Goal: Task Accomplishment & Management: Complete application form

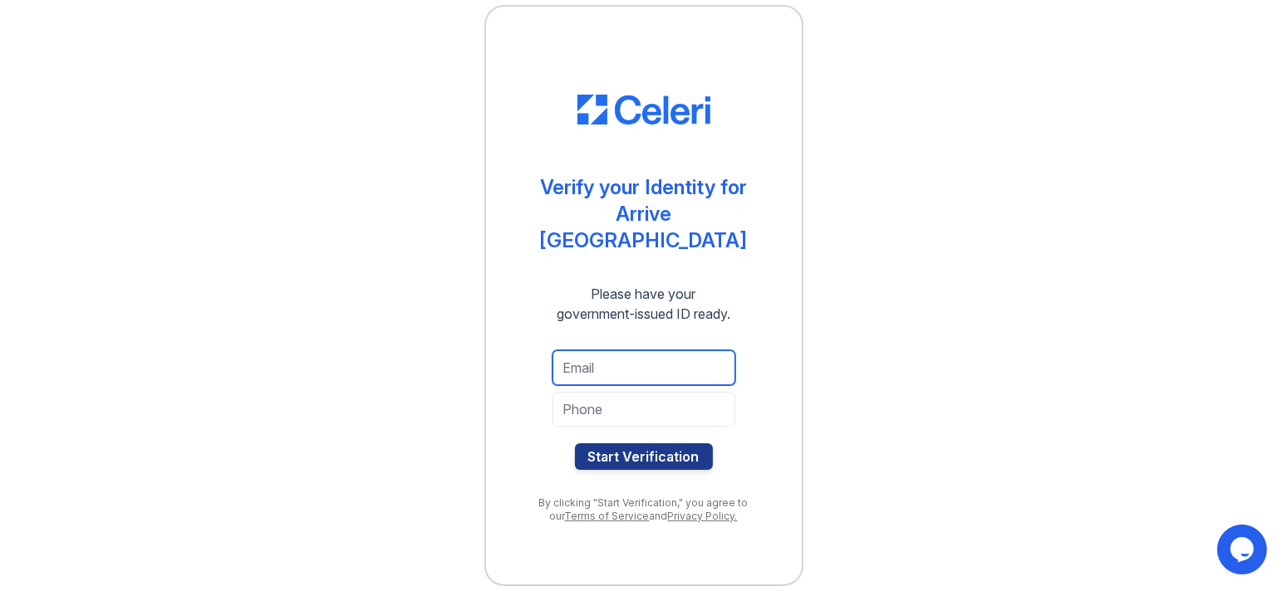
click at [619, 352] on input "email" at bounding box center [643, 368] width 183 height 35
click at [679, 427] on div at bounding box center [643, 435] width 183 height 17
click at [618, 360] on input "email" at bounding box center [643, 368] width 183 height 35
type input "computerlady818@gmail.com"
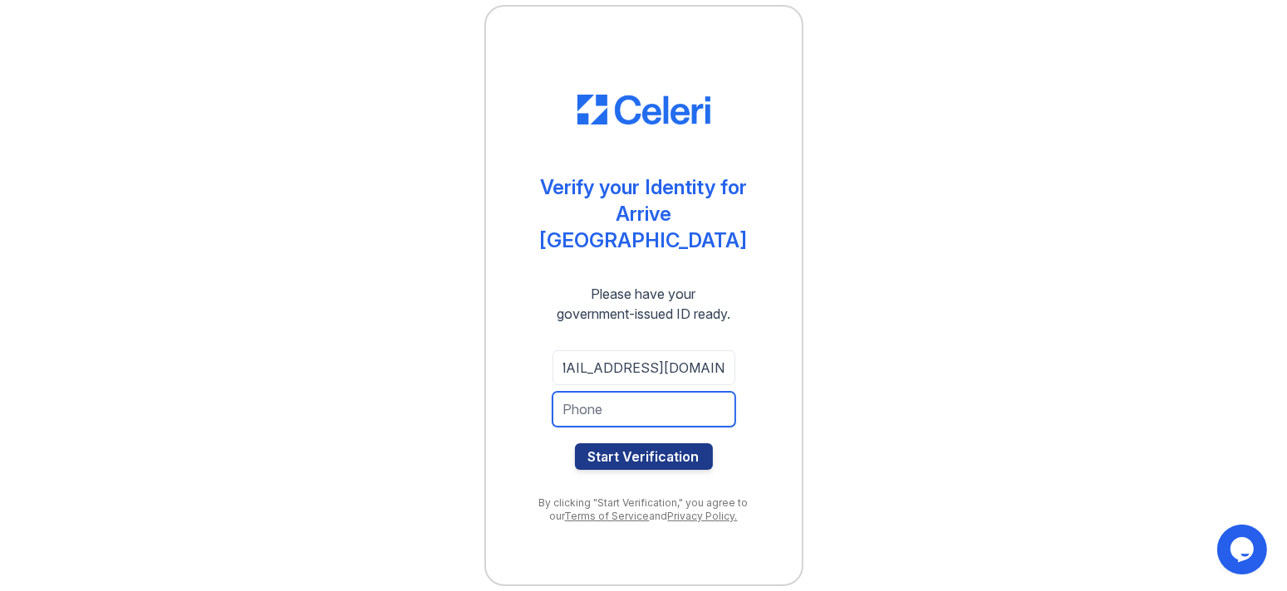
scroll to position [0, 0]
click at [696, 392] on input "tel" at bounding box center [643, 409] width 183 height 35
type input "8182784661"
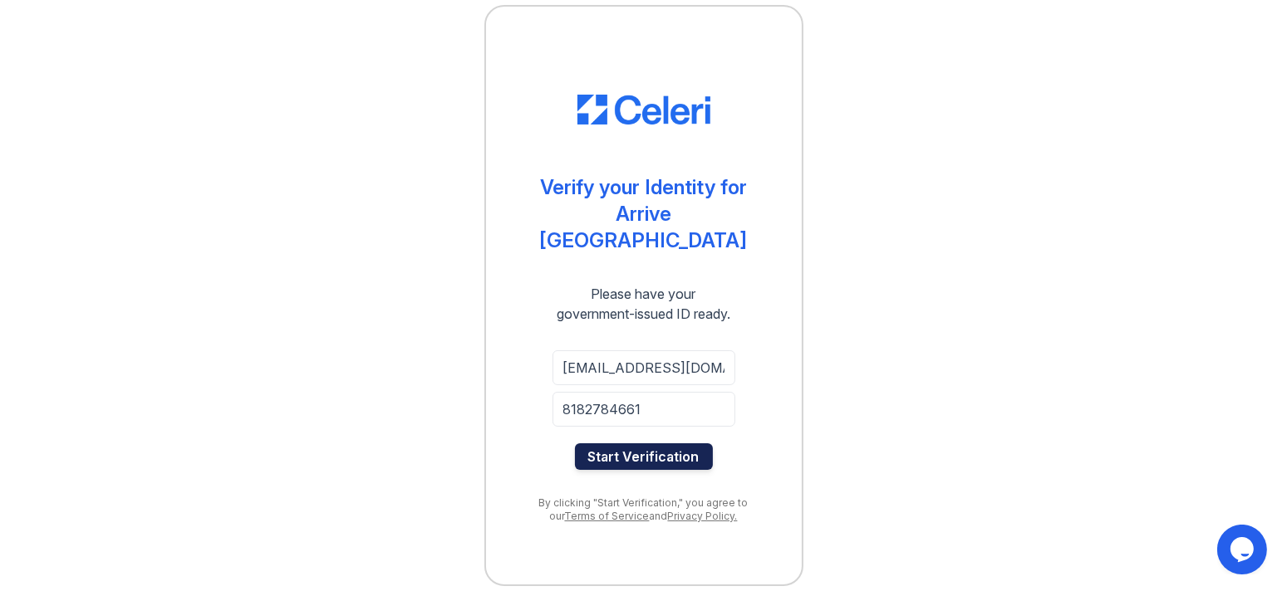
click at [689, 444] on button "Start Verification" at bounding box center [644, 457] width 138 height 27
